Goal: Book appointment/travel/reservation

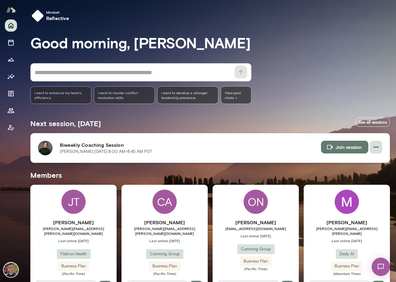
click at [374, 148] on icon "button" at bounding box center [375, 146] width 7 height 7
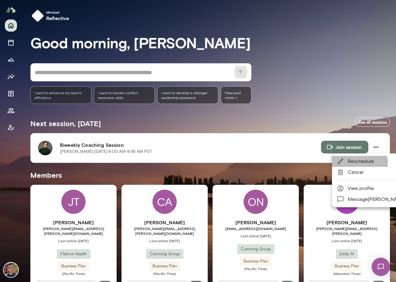
click at [359, 162] on span "Reschedule" at bounding box center [377, 161] width 58 height 7
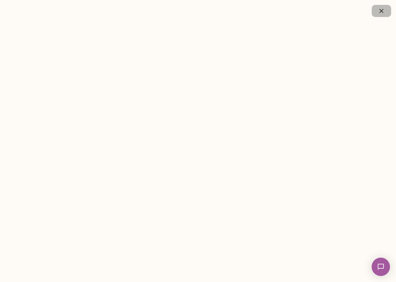
click at [380, 11] on icon "button" at bounding box center [381, 10] width 7 height 7
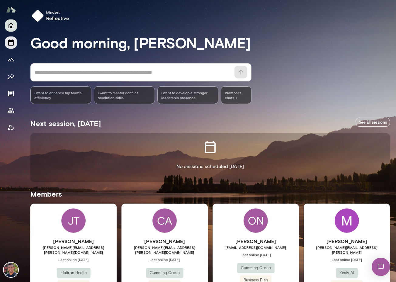
click at [7, 45] on button "Sessions" at bounding box center [11, 42] width 12 height 12
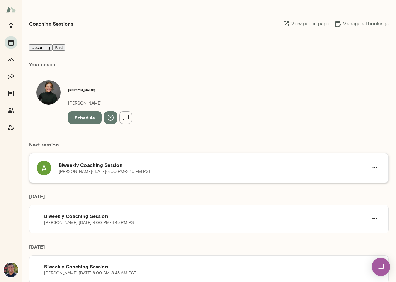
scroll to position [10, 0]
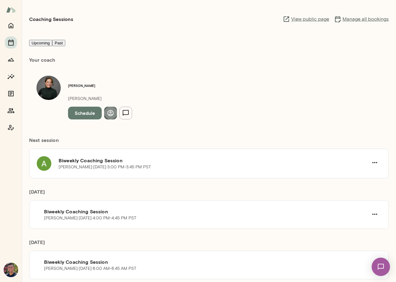
click at [110, 110] on icon "button" at bounding box center [110, 113] width 6 height 6
